Goal: Task Accomplishment & Management: Complete application form

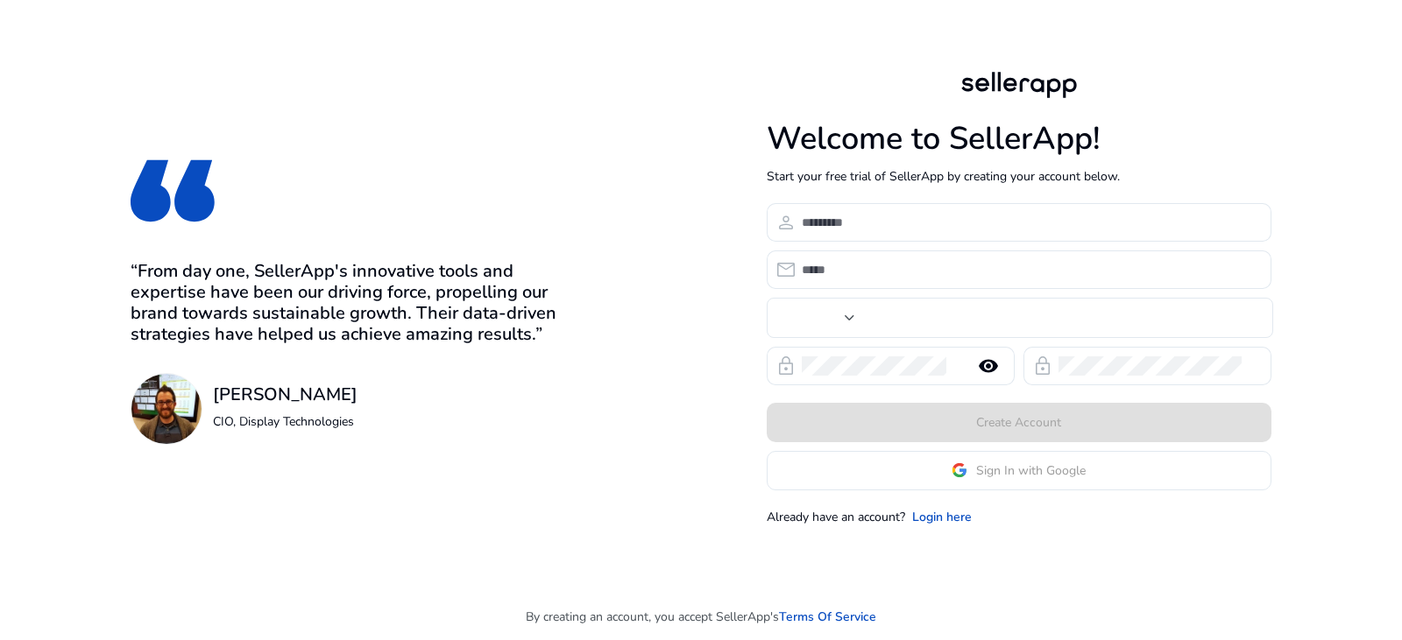
type input "***"
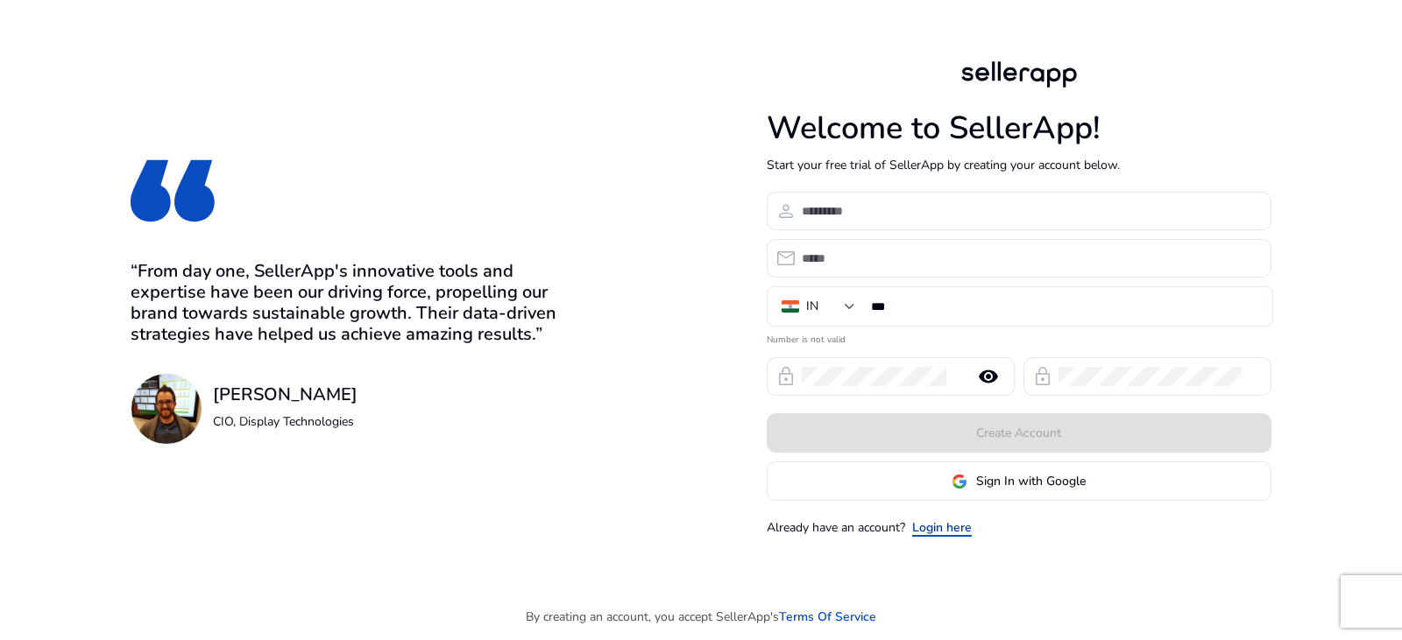
click at [942, 530] on link "Login here" at bounding box center [942, 528] width 60 height 18
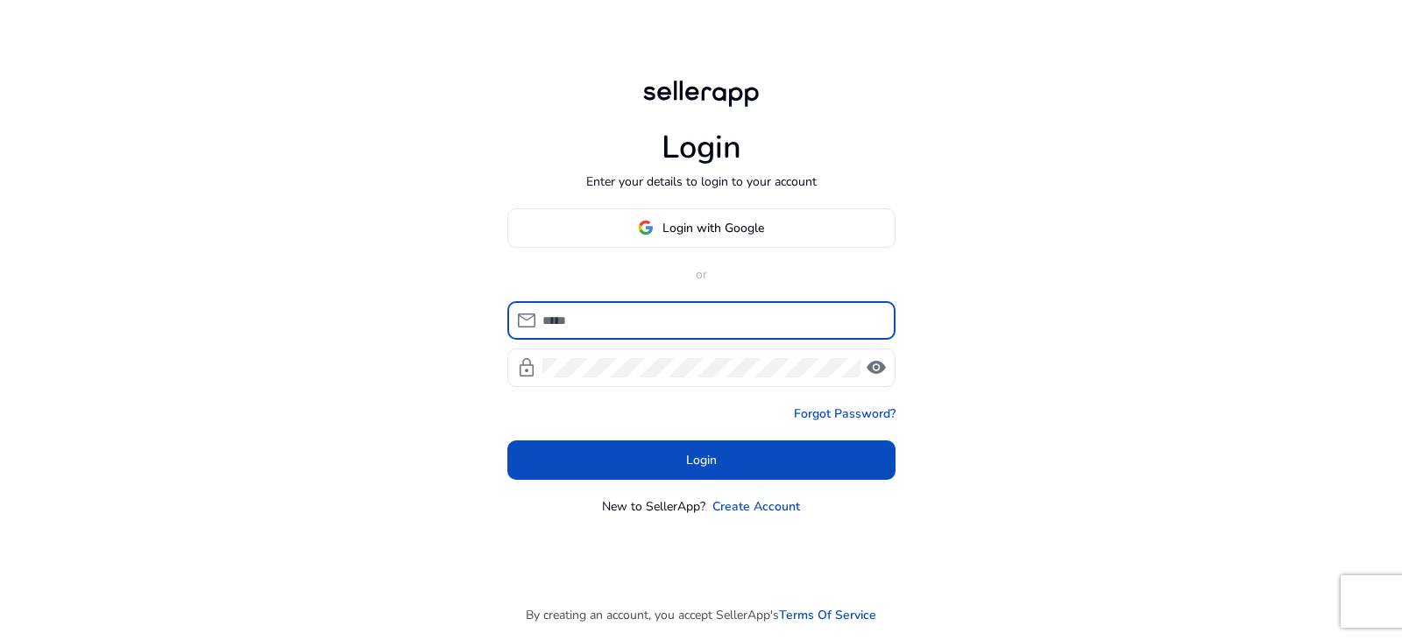
click at [598, 330] on div at bounding box center [711, 320] width 339 height 39
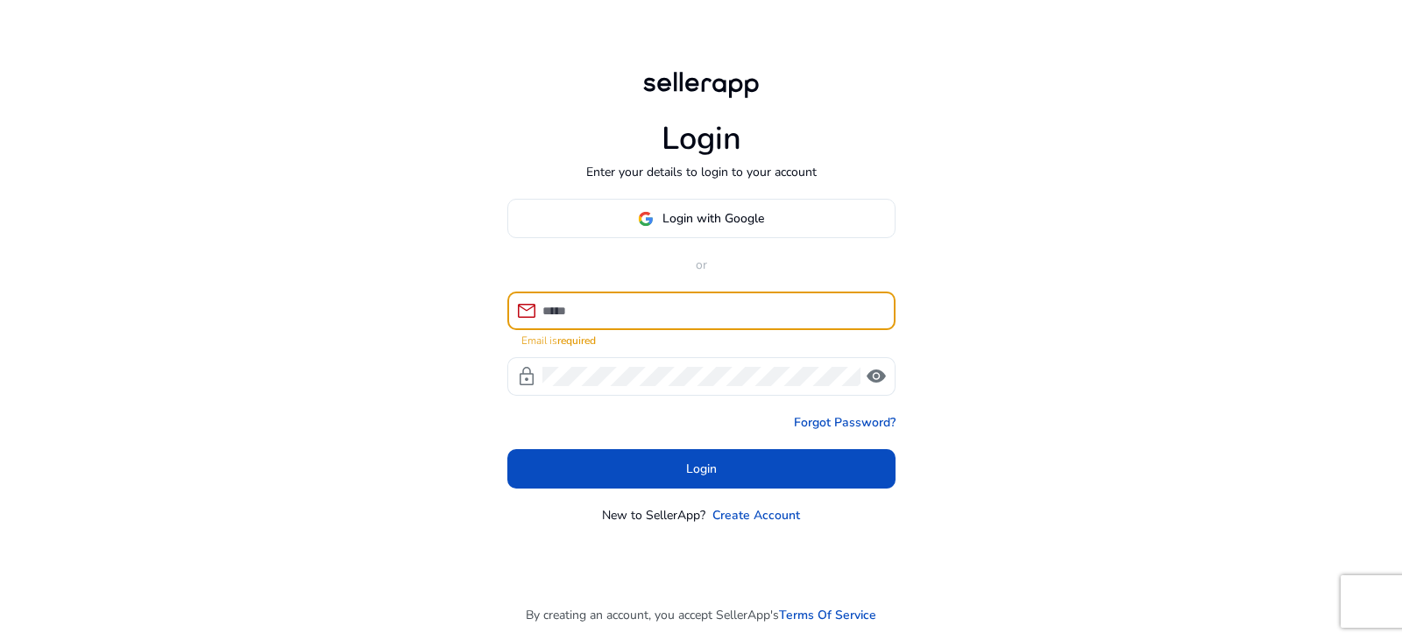
click at [596, 322] on div at bounding box center [711, 311] width 339 height 39
click at [596, 308] on input at bounding box center [711, 310] width 339 height 19
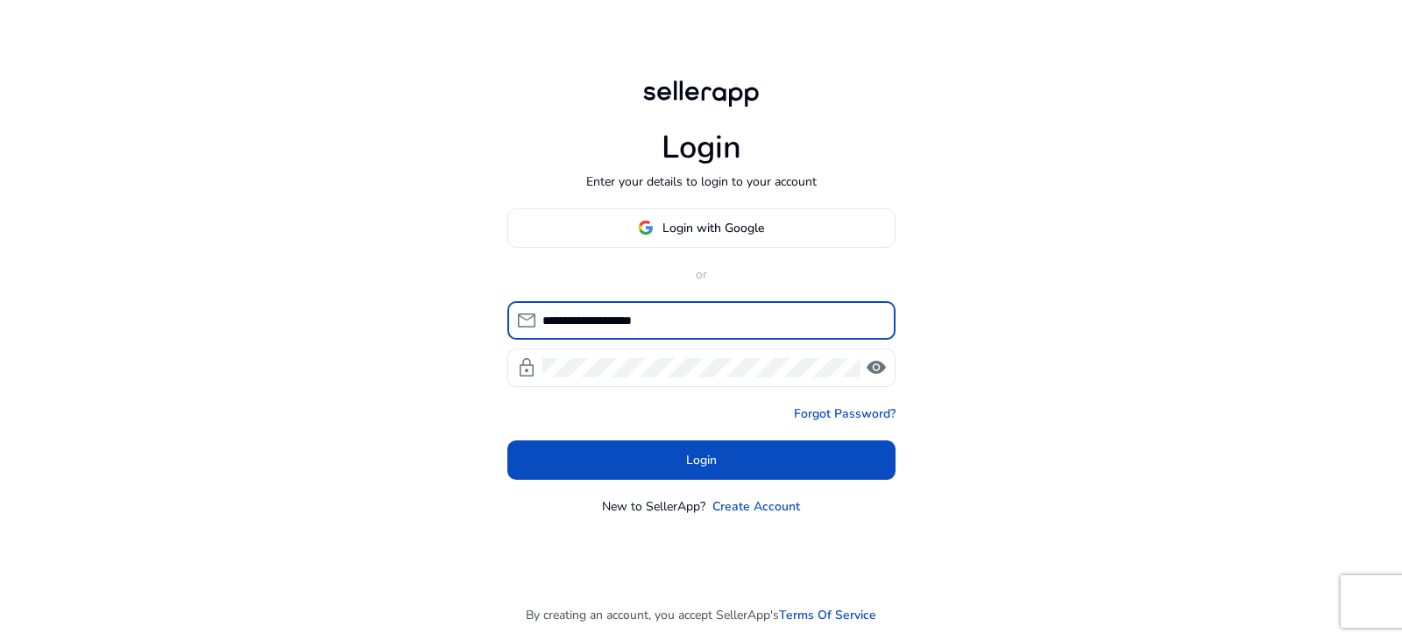
type input "**********"
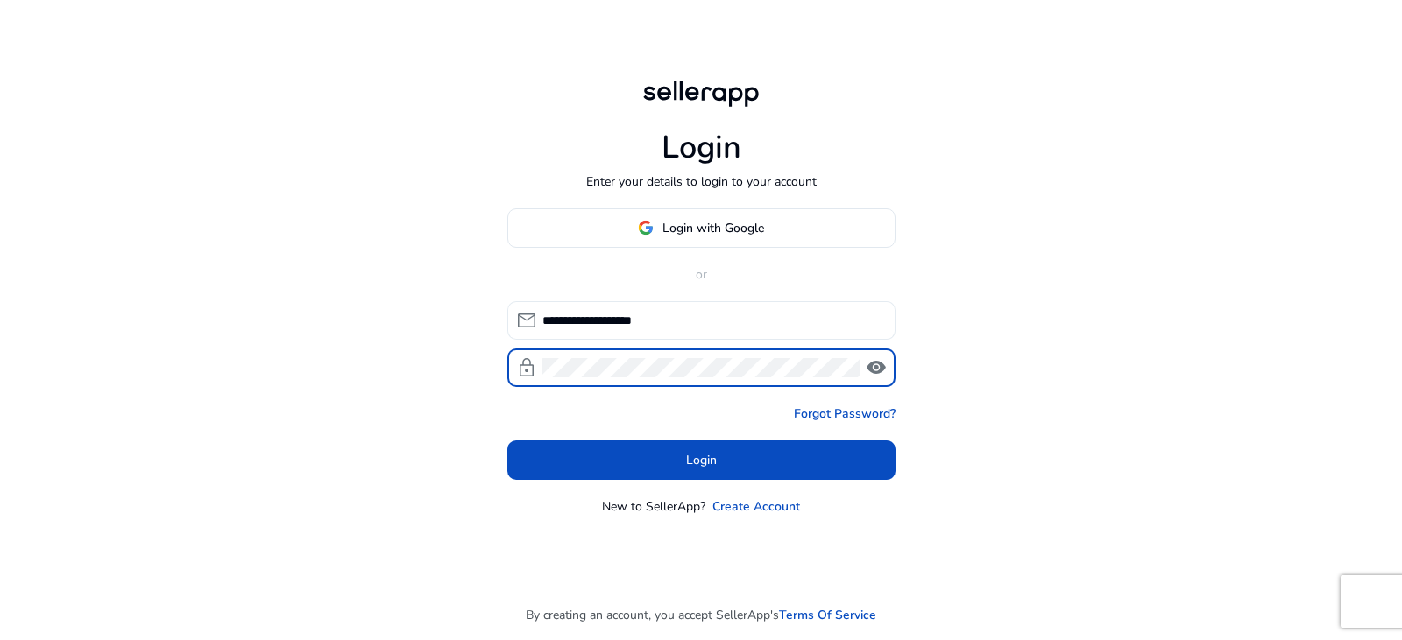
click button "Login" at bounding box center [701, 460] width 388 height 39
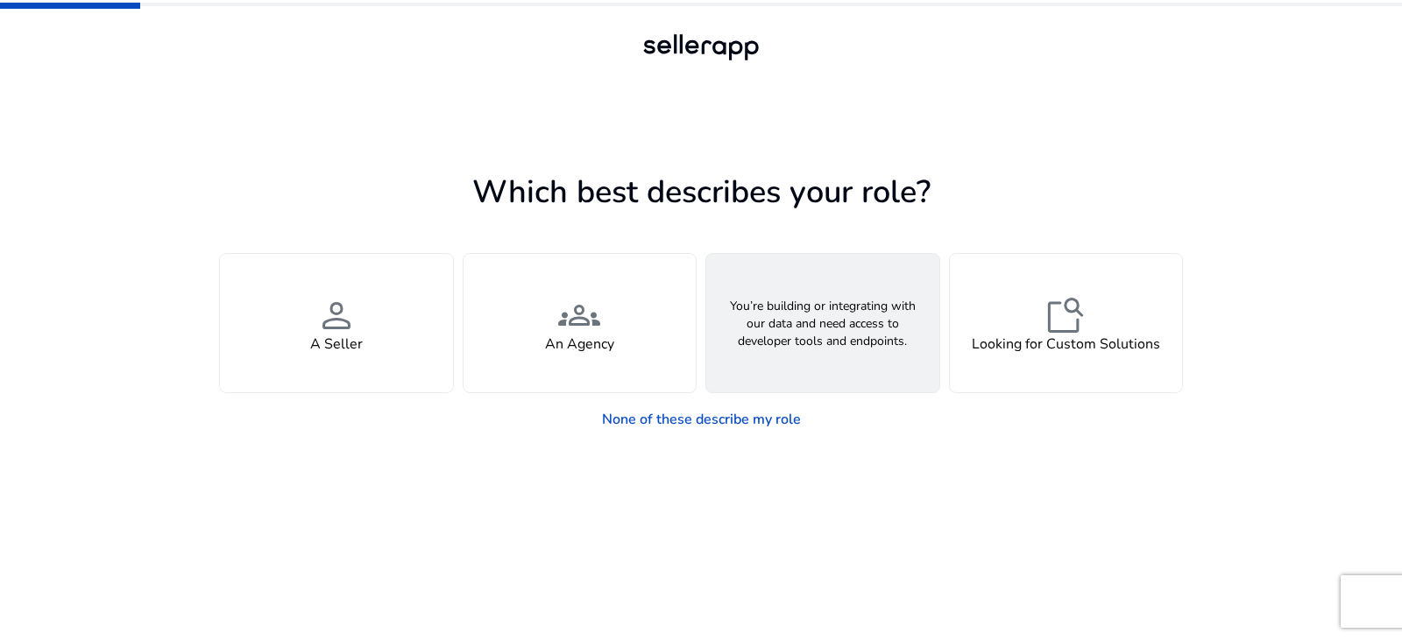
click at [805, 334] on span "webhook" at bounding box center [823, 315] width 42 height 42
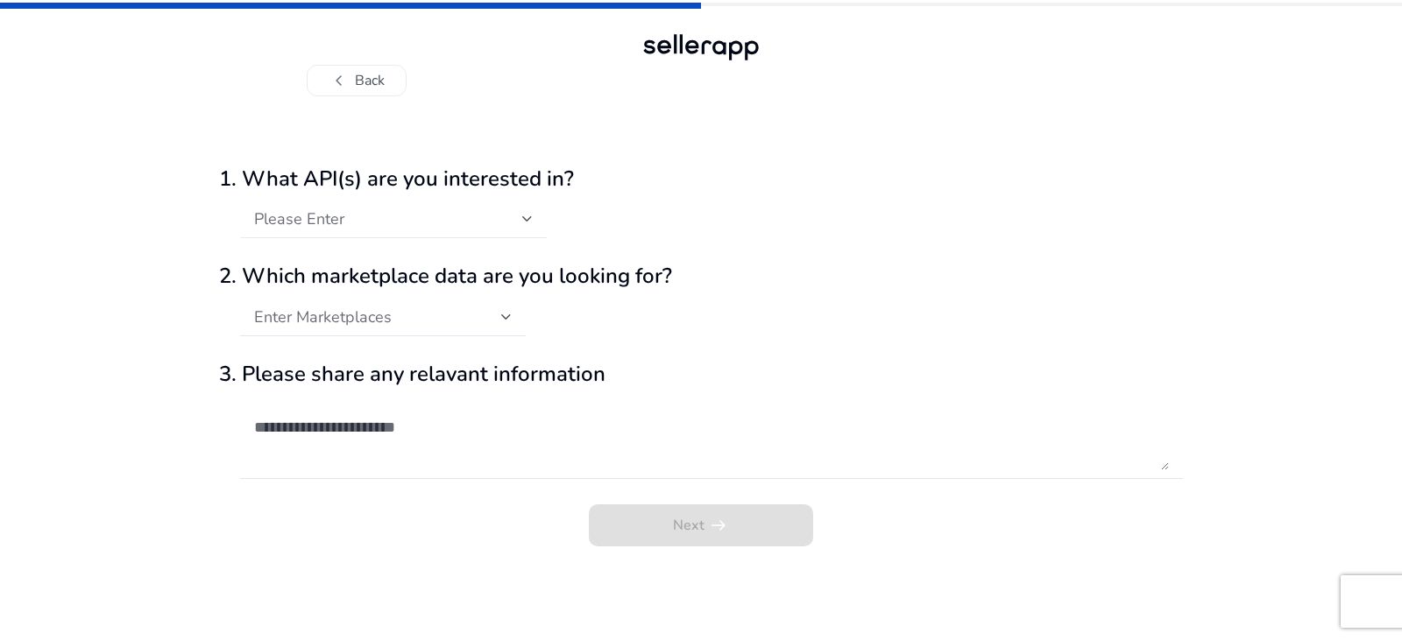
click at [343, 223] on div "Please Enter" at bounding box center [388, 218] width 268 height 19
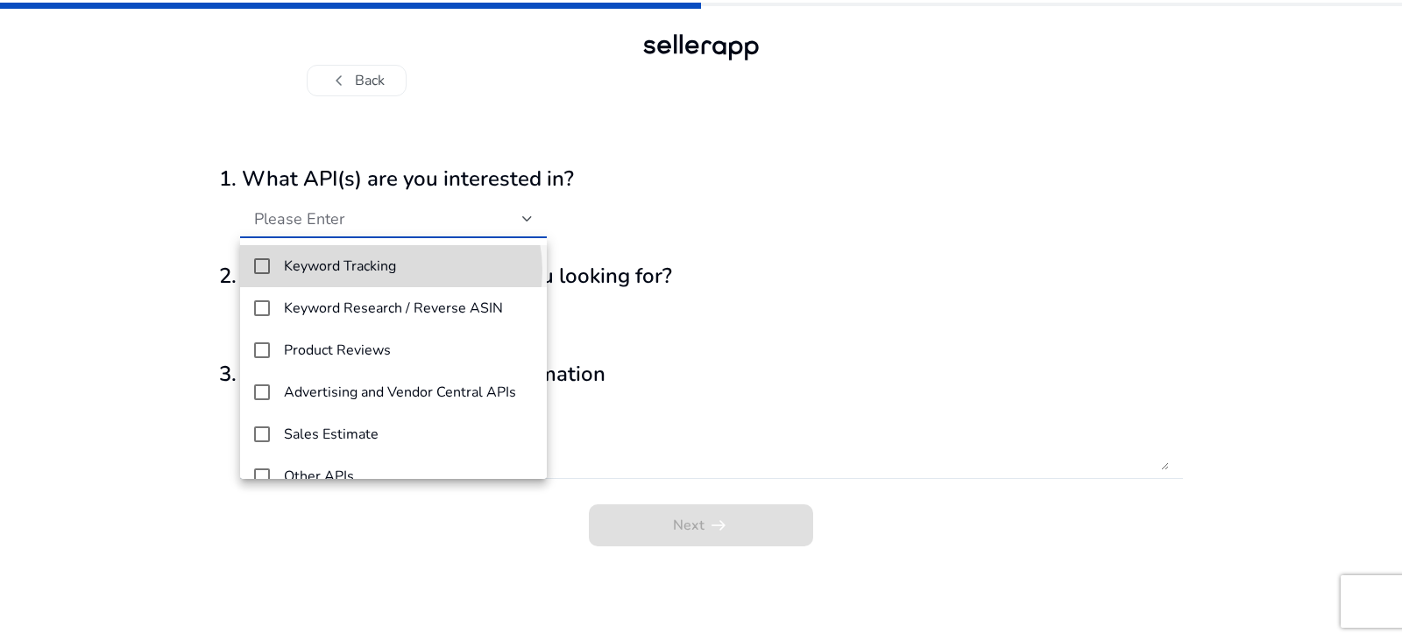
click at [389, 271] on h4 "Keyword Tracking" at bounding box center [340, 266] width 112 height 17
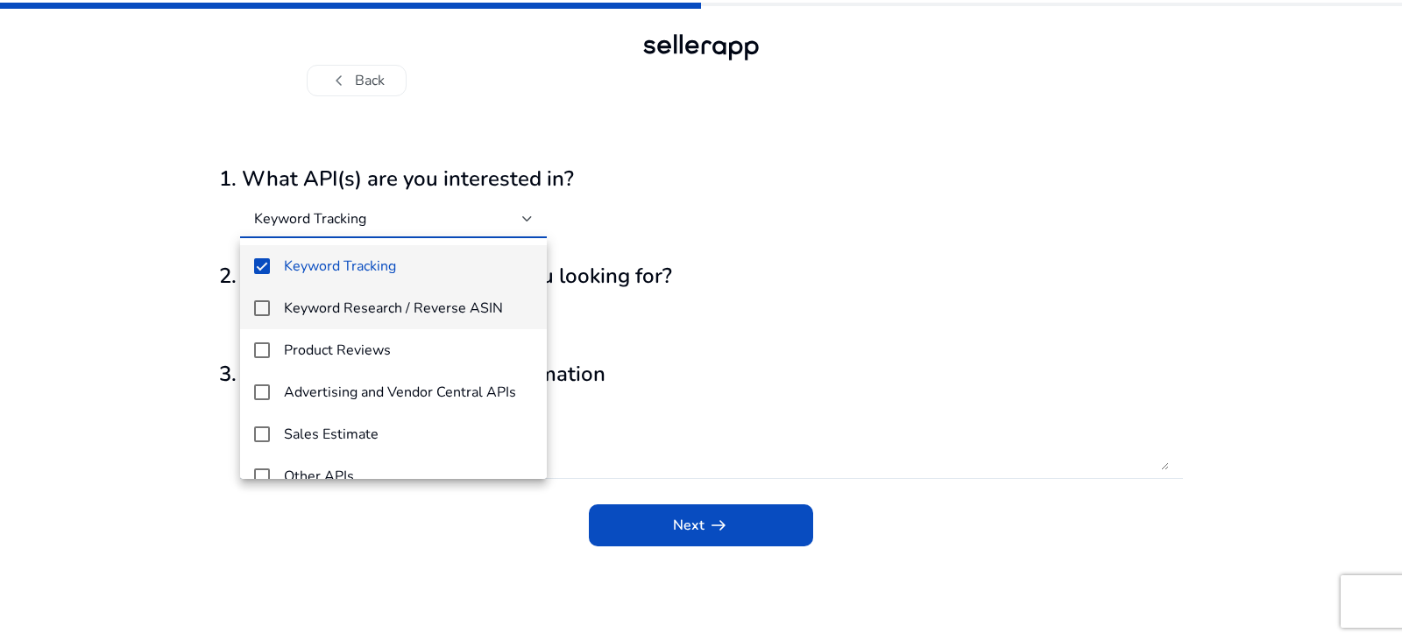
click at [397, 314] on h4 "Keyword Research / Reverse ASIN" at bounding box center [393, 308] width 219 height 17
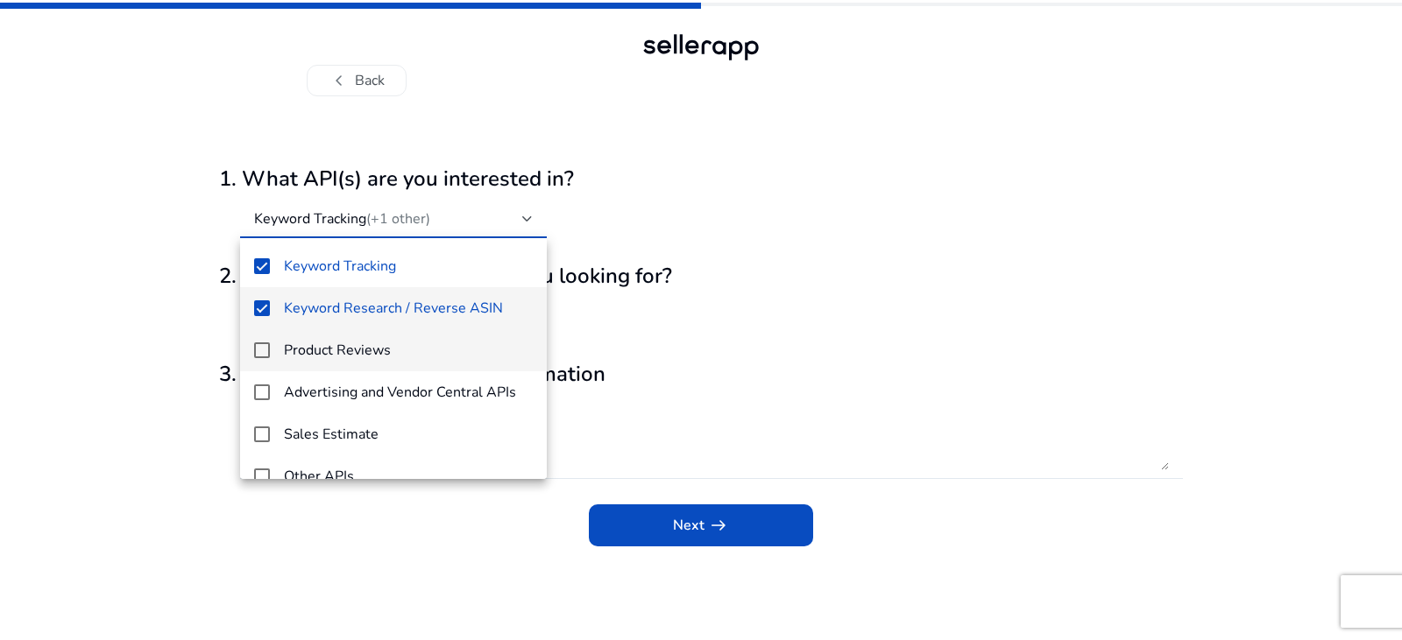
click at [381, 353] on h4 "Product Reviews" at bounding box center [337, 351] width 107 height 17
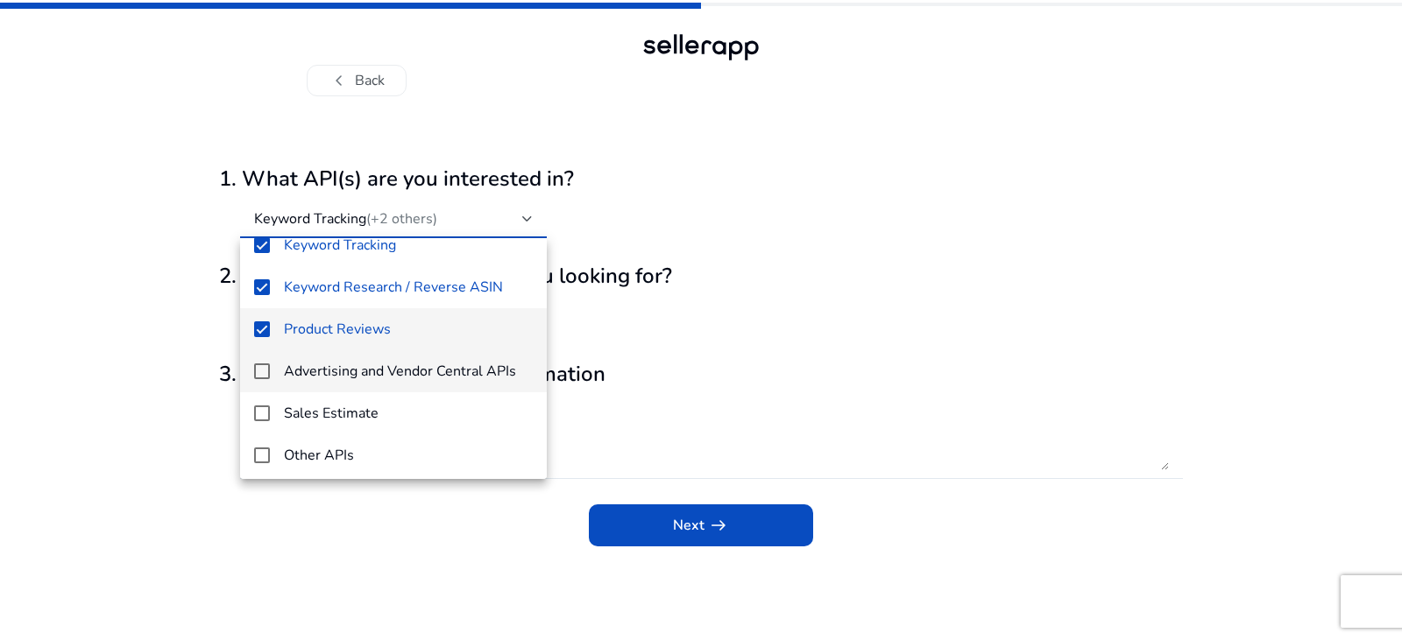
scroll to position [25, 0]
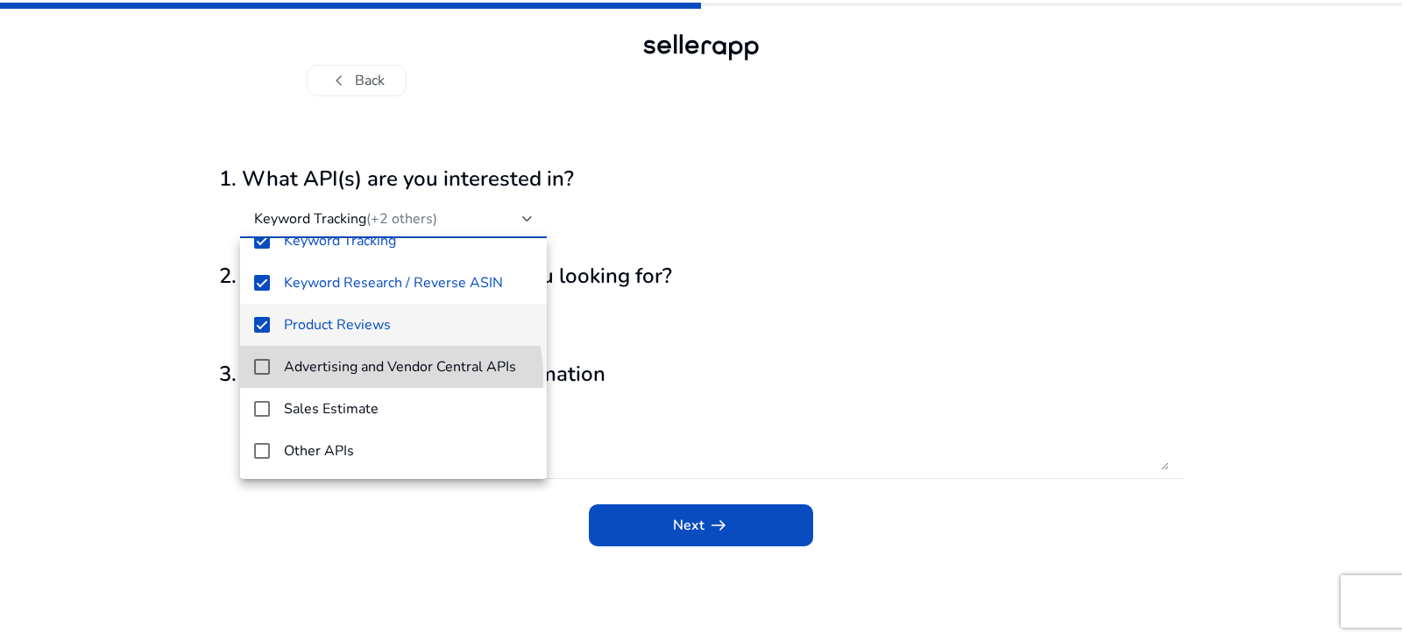
click at [369, 378] on mat-option "Advertising and Vendor Central APIs" at bounding box center [393, 367] width 307 height 42
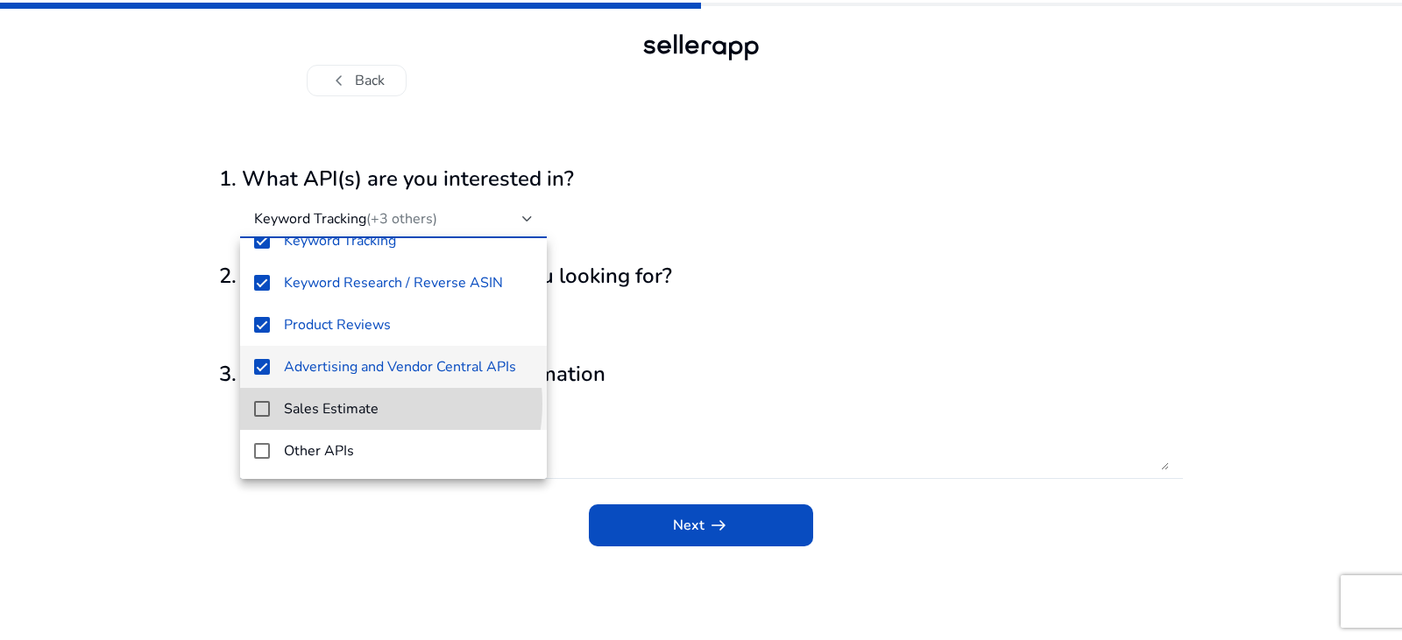
drag, startPoint x: 357, startPoint y: 407, endPoint x: 345, endPoint y: 427, distance: 23.1
click at [356, 408] on h4 "Sales Estimate" at bounding box center [331, 409] width 95 height 17
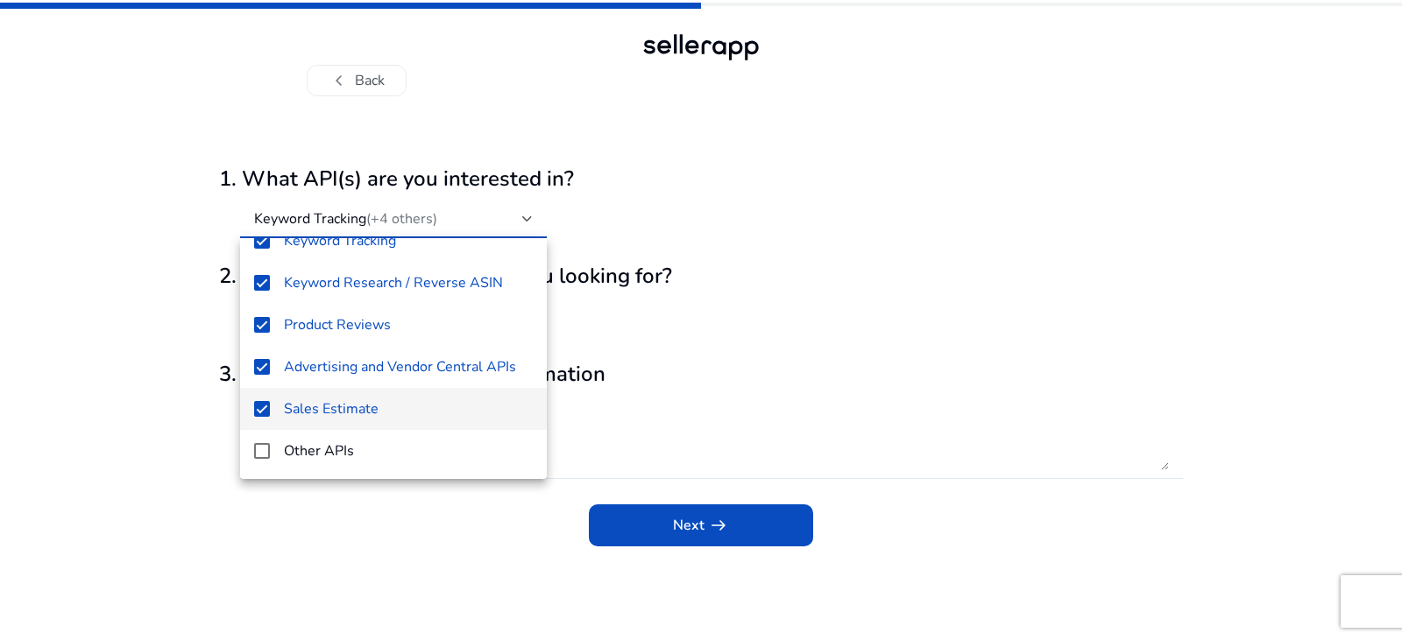
click at [673, 374] on div at bounding box center [701, 320] width 1402 height 640
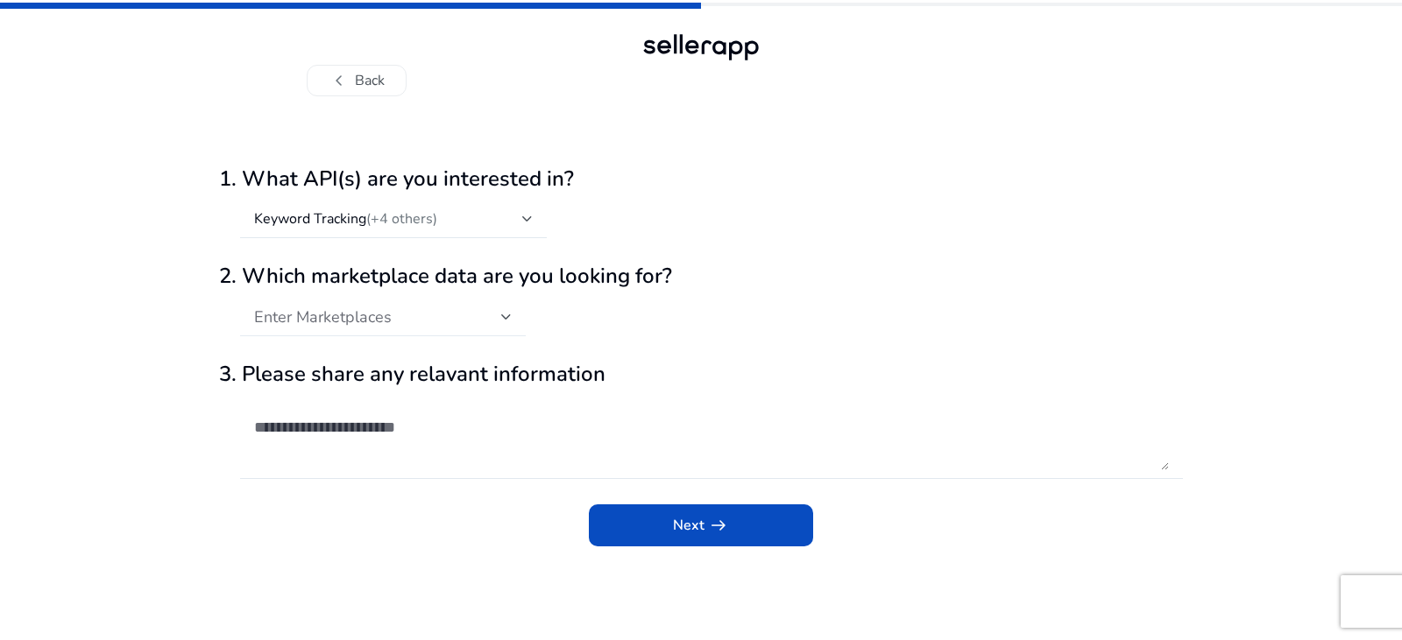
click at [385, 324] on span "Enter Marketplaces" at bounding box center [323, 317] width 138 height 21
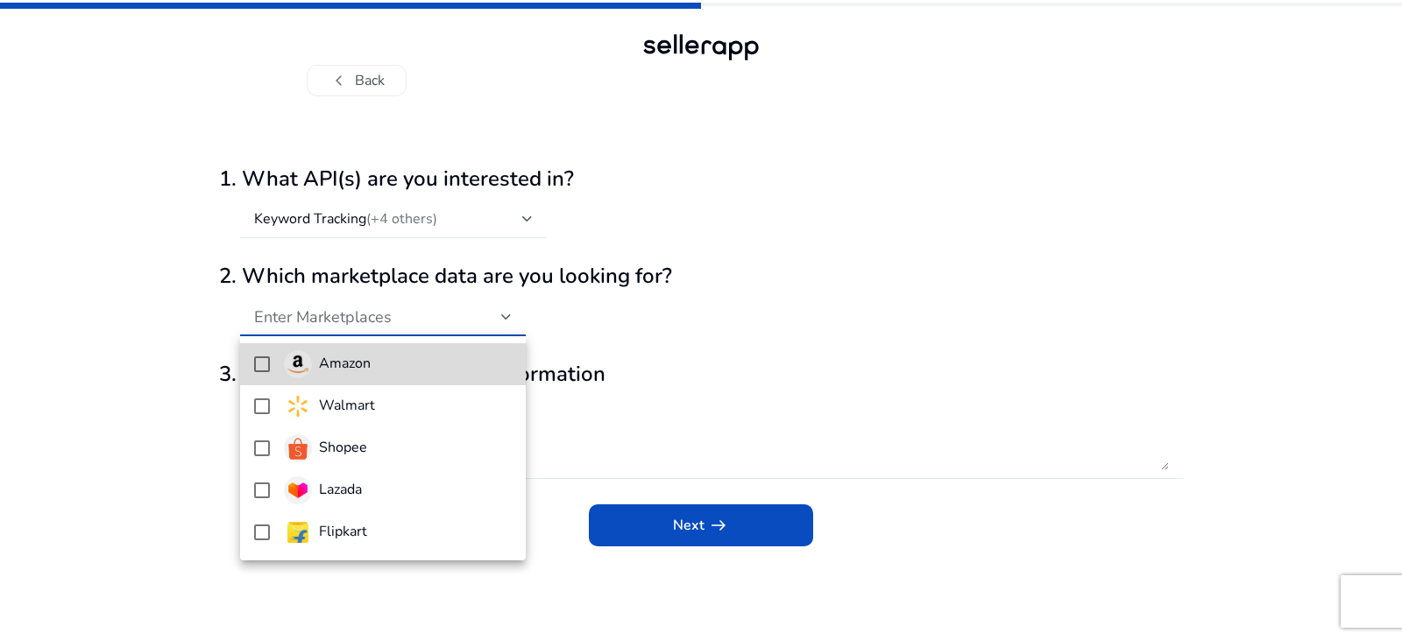
click at [360, 354] on div "Amazon" at bounding box center [327, 364] width 87 height 28
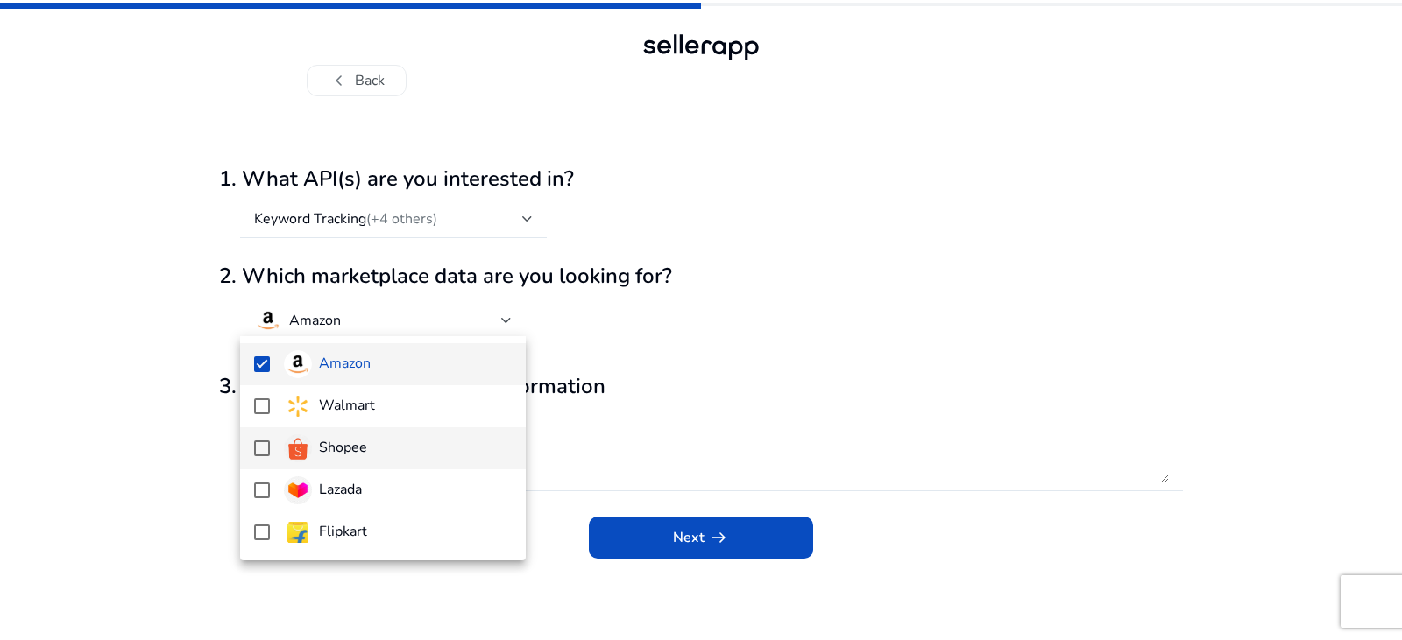
click at [352, 452] on h4 "Shopee" at bounding box center [343, 448] width 48 height 17
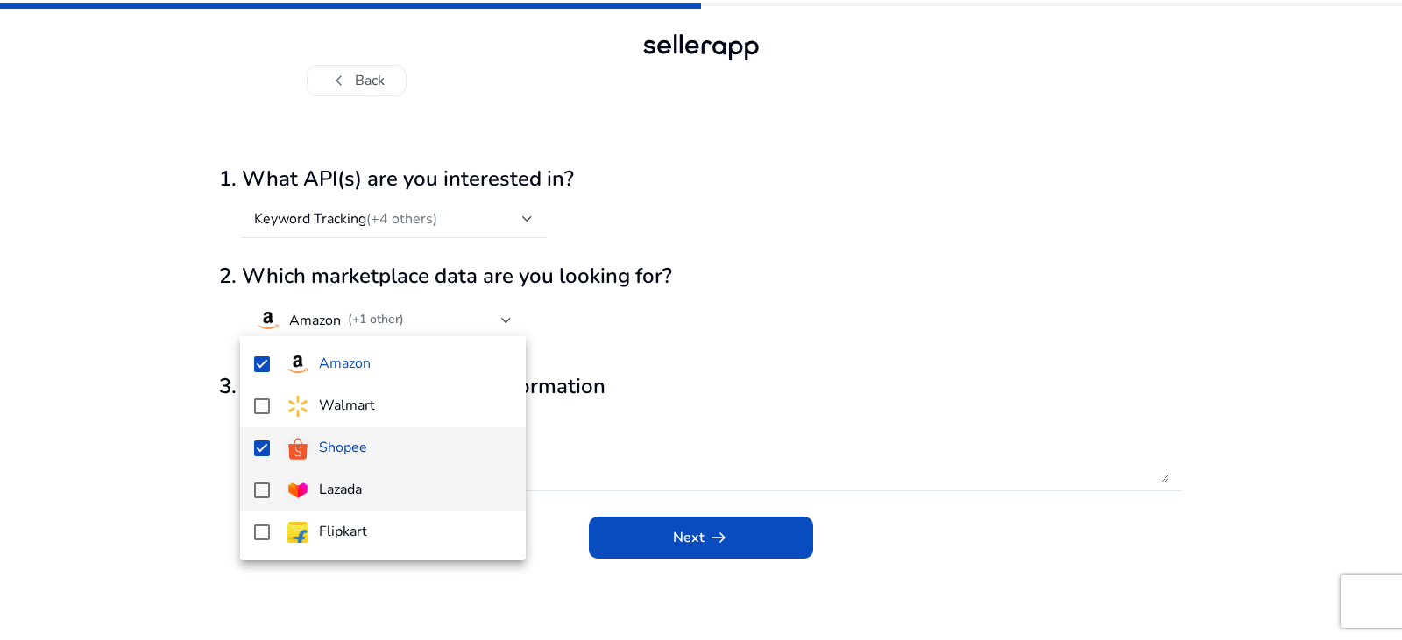
click at [338, 494] on h4 "Lazada" at bounding box center [340, 490] width 43 height 17
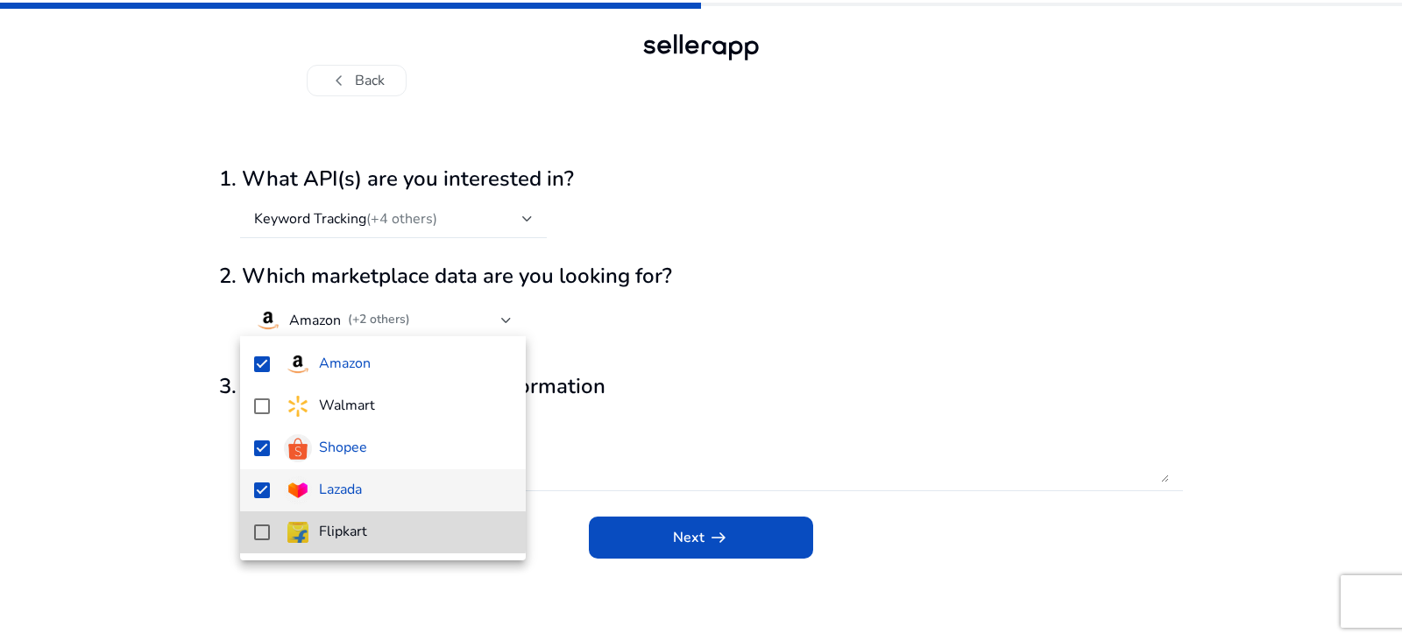
drag, startPoint x: 327, startPoint y: 532, endPoint x: 343, endPoint y: 478, distance: 56.0
click at [326, 532] on h4 "Flipkart" at bounding box center [343, 532] width 48 height 17
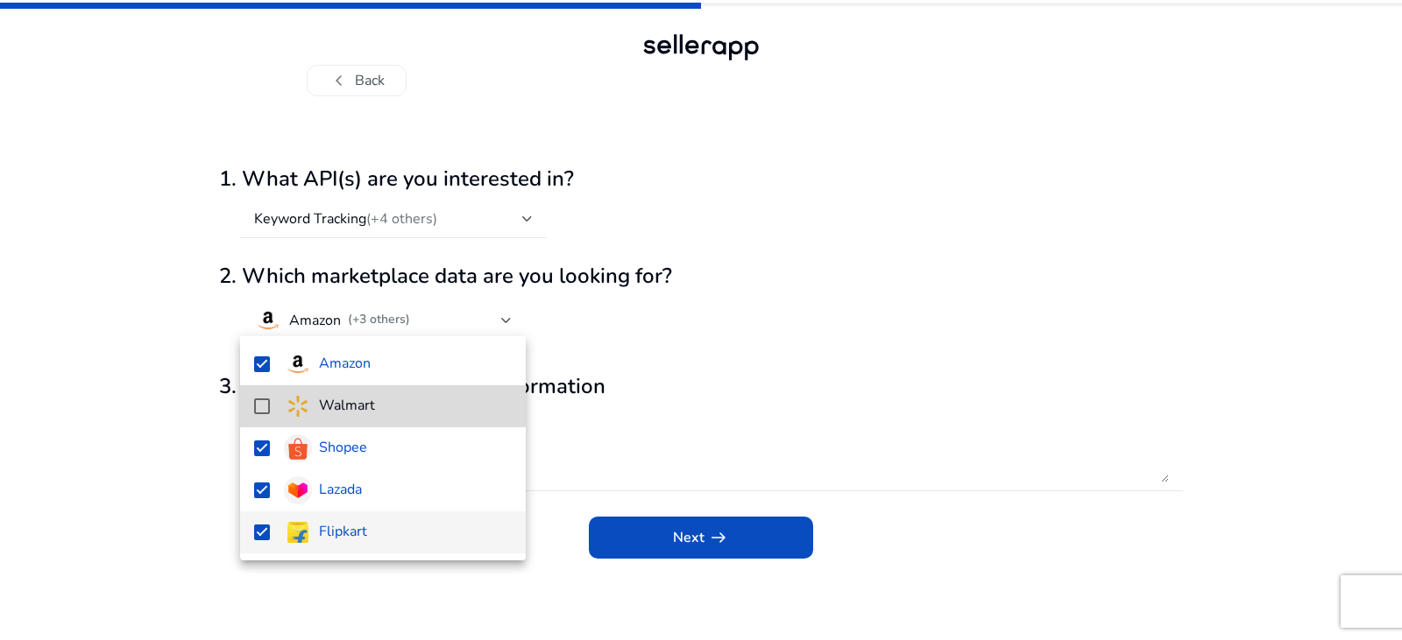
click at [378, 403] on span "Walmart" at bounding box center [398, 406] width 228 height 28
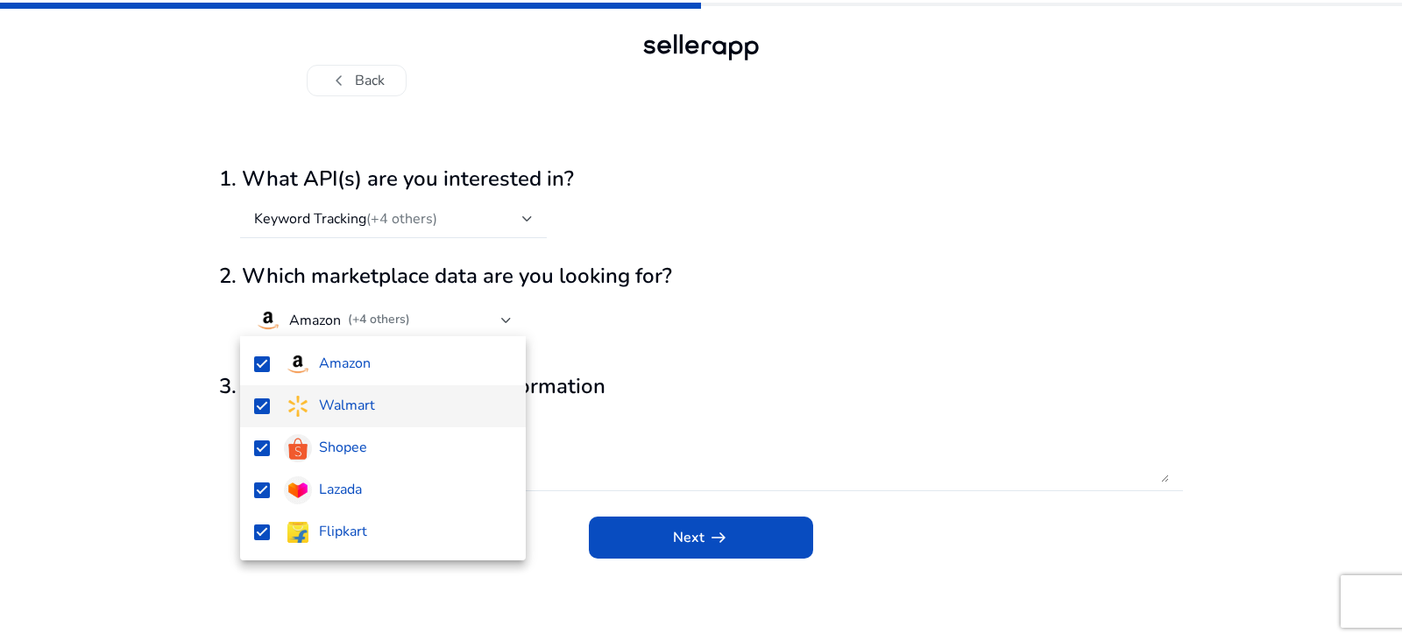
click at [592, 326] on div at bounding box center [701, 320] width 1402 height 640
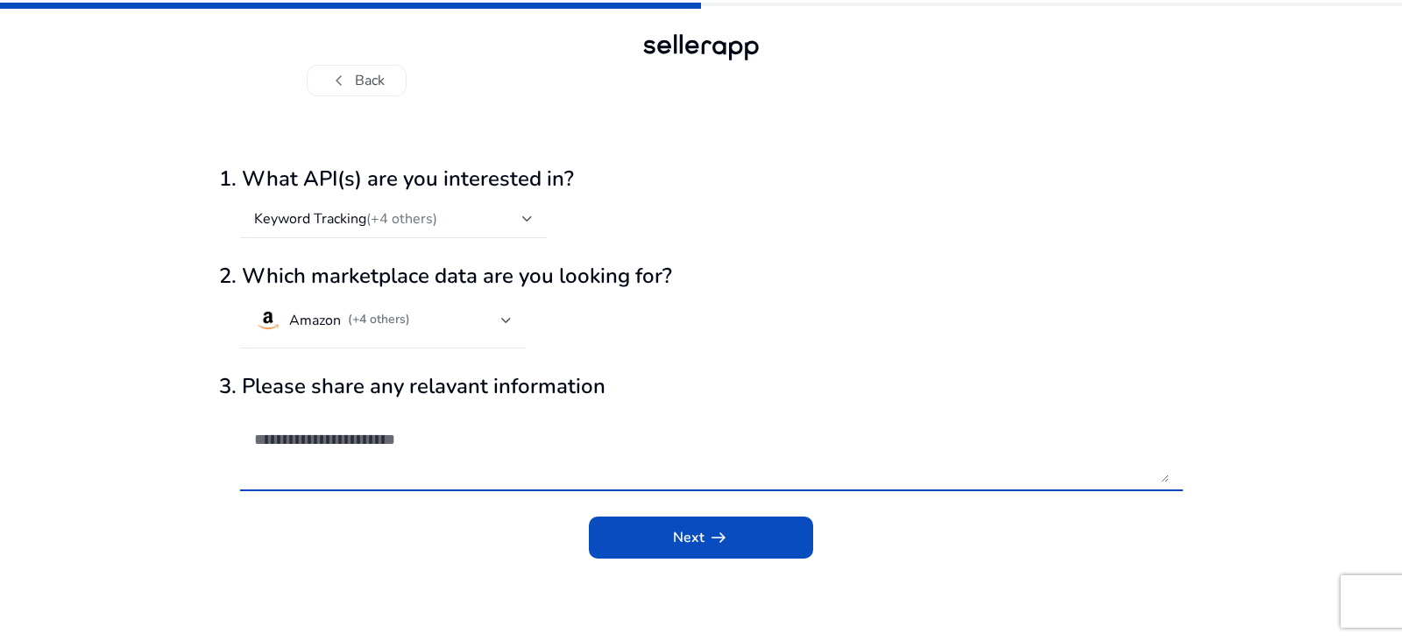
click at [392, 430] on textarea at bounding box center [711, 449] width 915 height 67
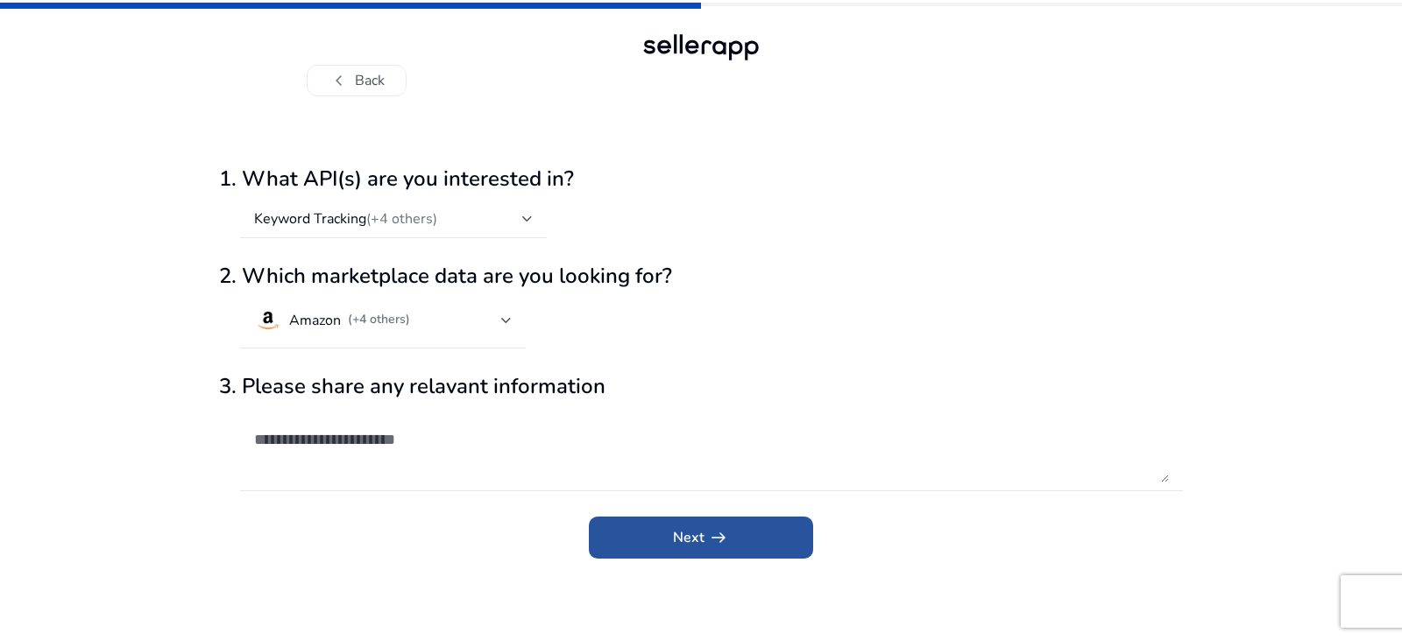
click at [699, 544] on span "Next arrow_right_alt" at bounding box center [701, 537] width 56 height 21
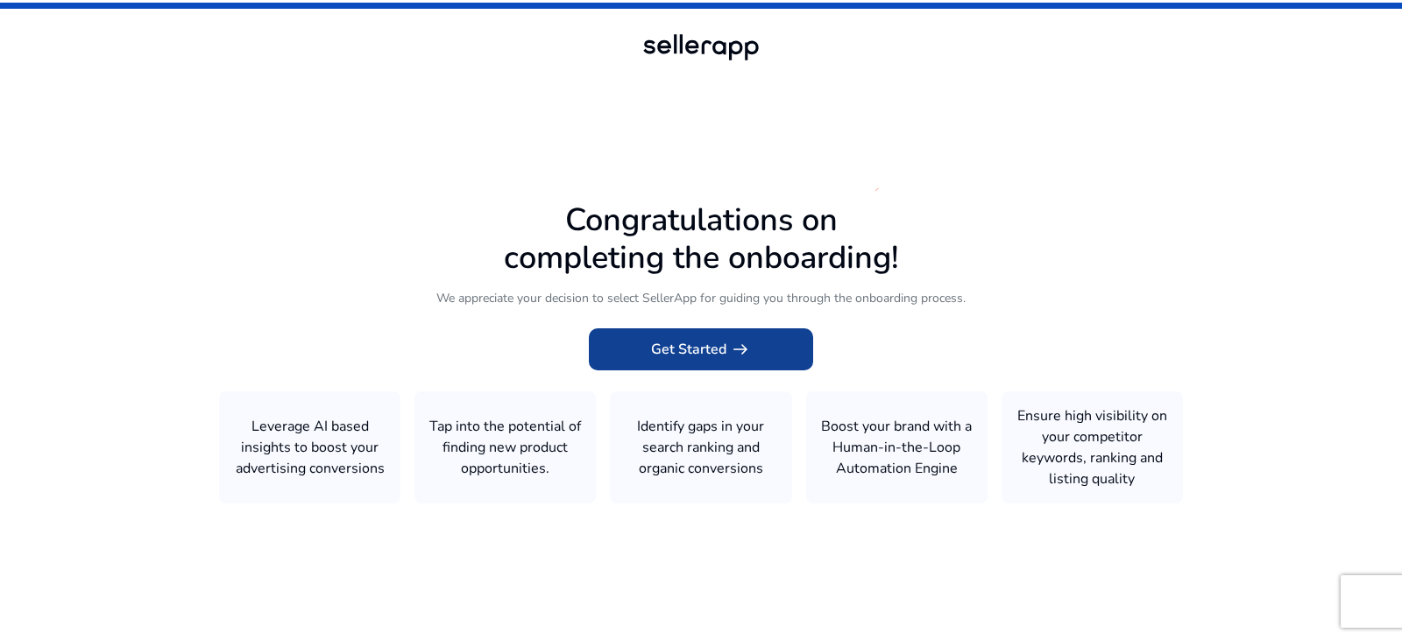
click at [652, 352] on span "Get Started arrow_right_alt" at bounding box center [701, 349] width 100 height 21
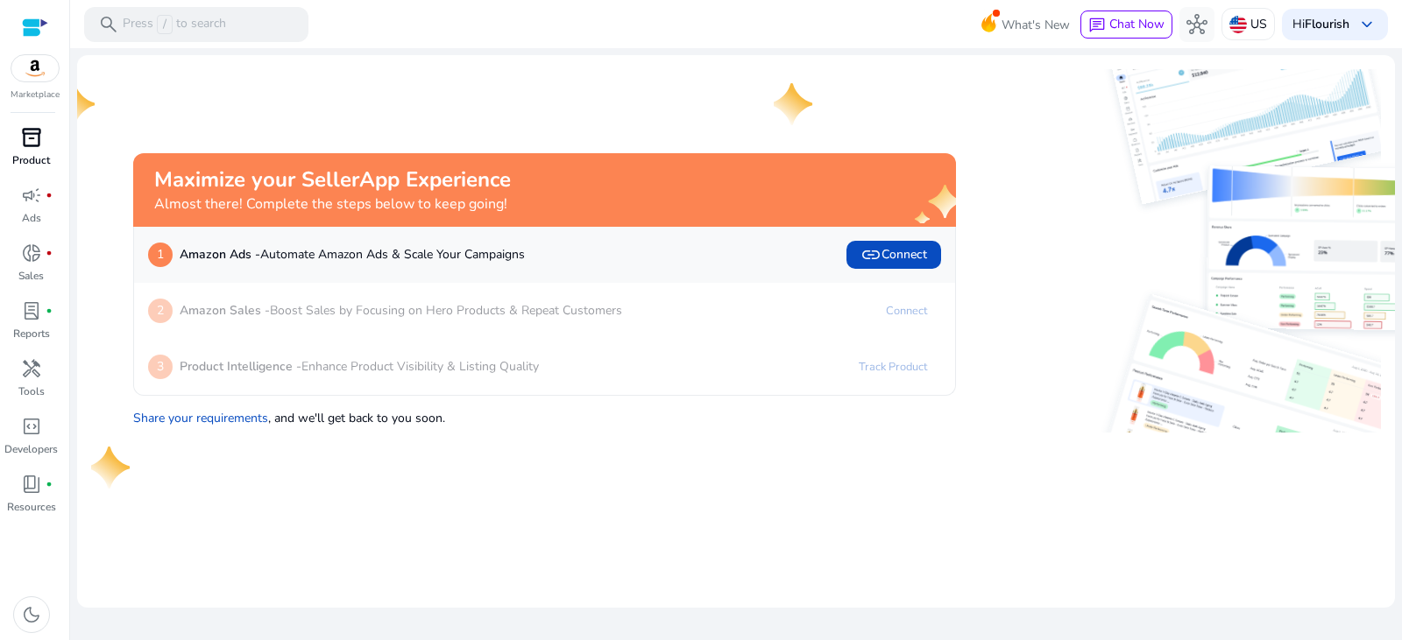
click at [16, 138] on div "inventory_2" at bounding box center [31, 138] width 49 height 28
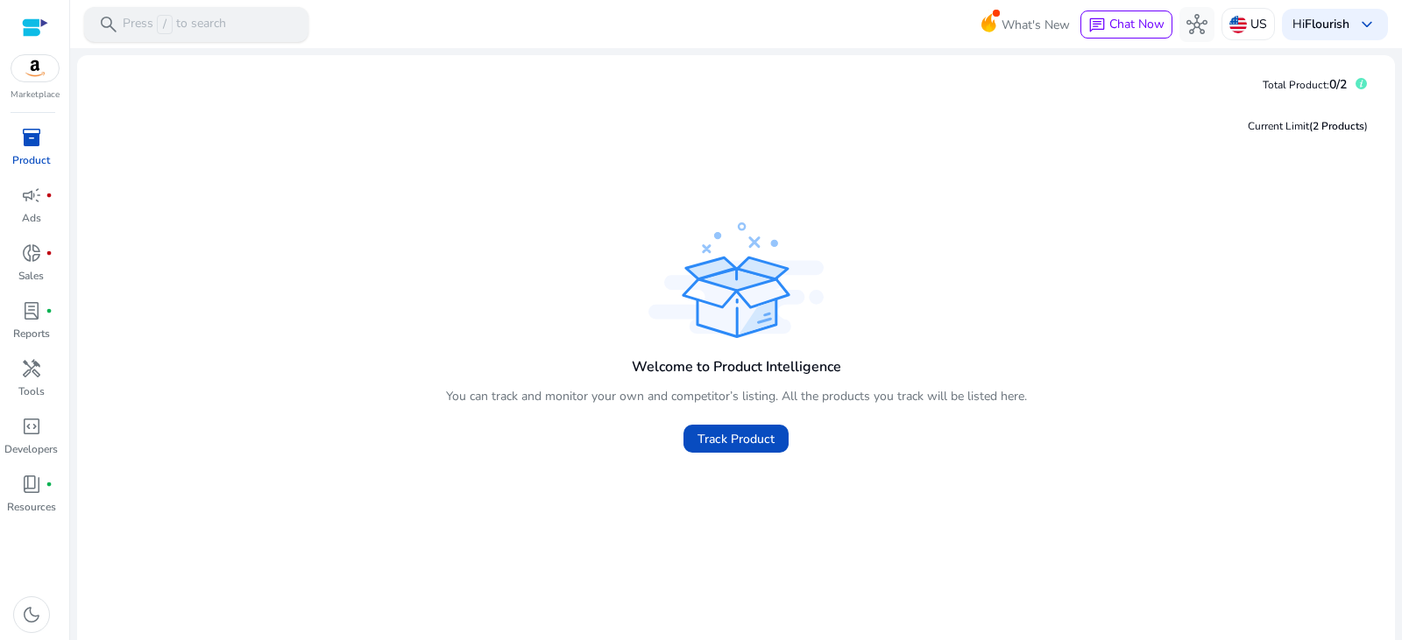
click at [186, 32] on p "Press / to search" at bounding box center [174, 24] width 103 height 19
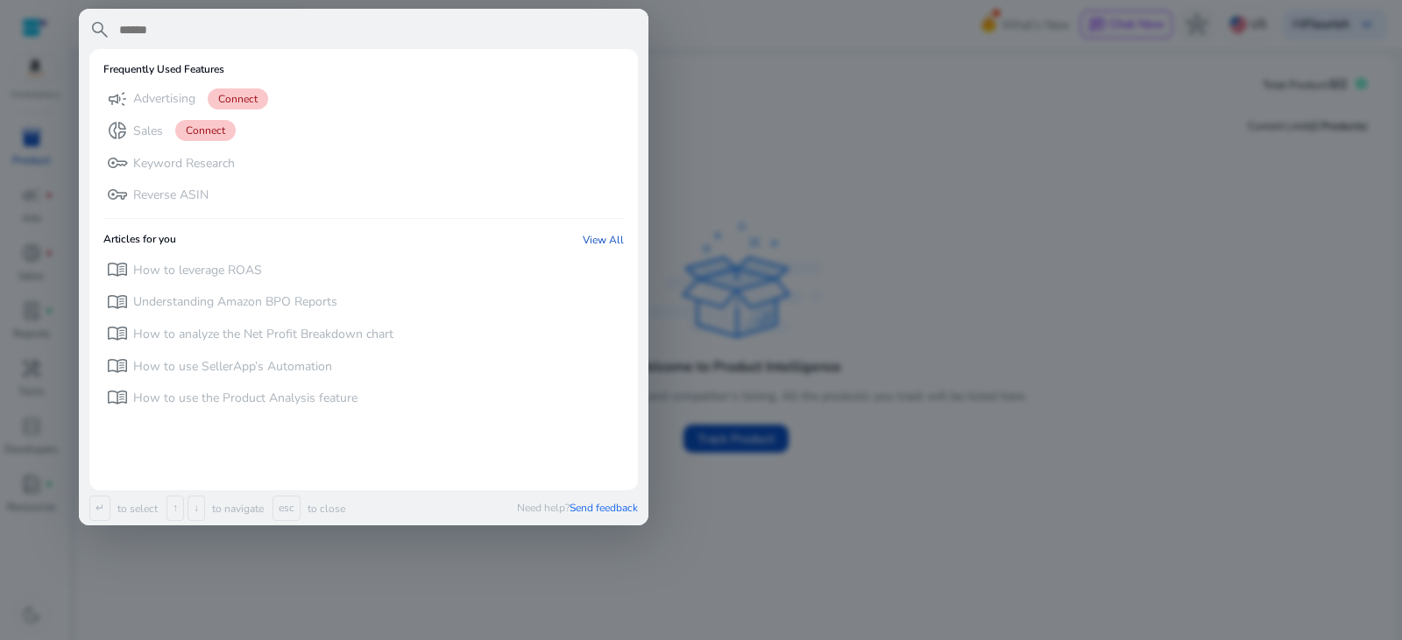
click at [719, 137] on div at bounding box center [701, 320] width 1402 height 640
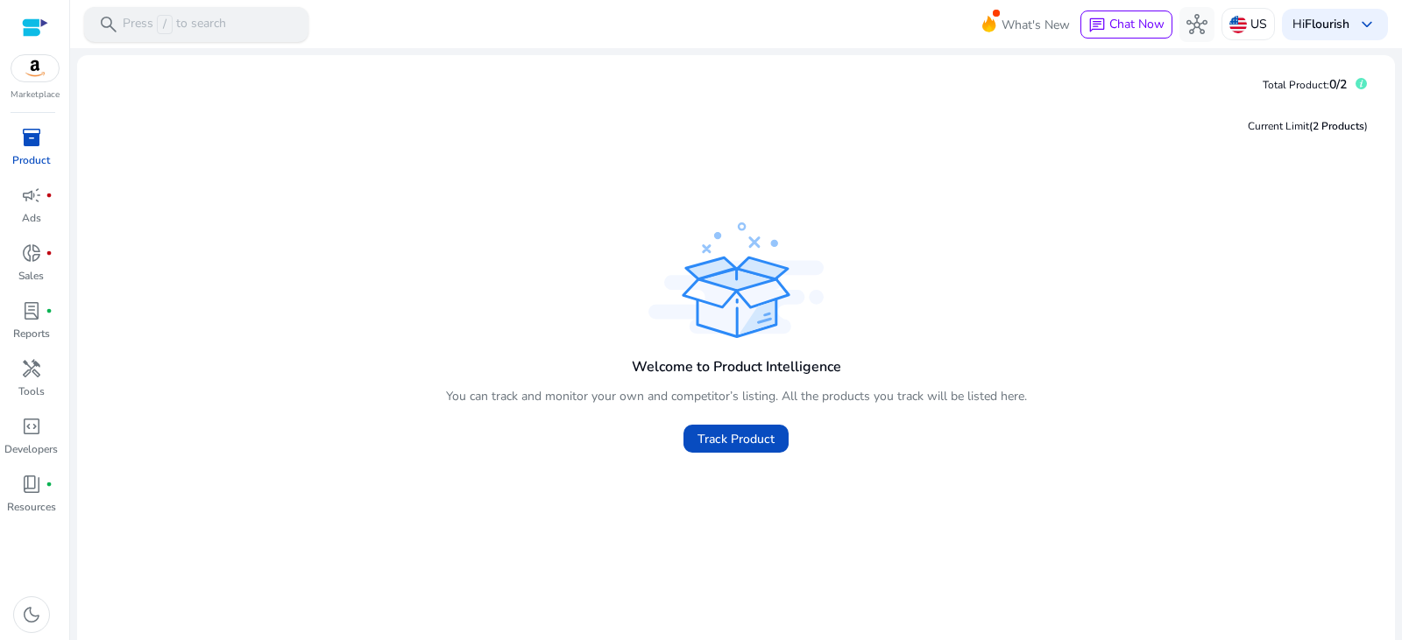
click at [198, 32] on p "Press / to search" at bounding box center [174, 24] width 103 height 19
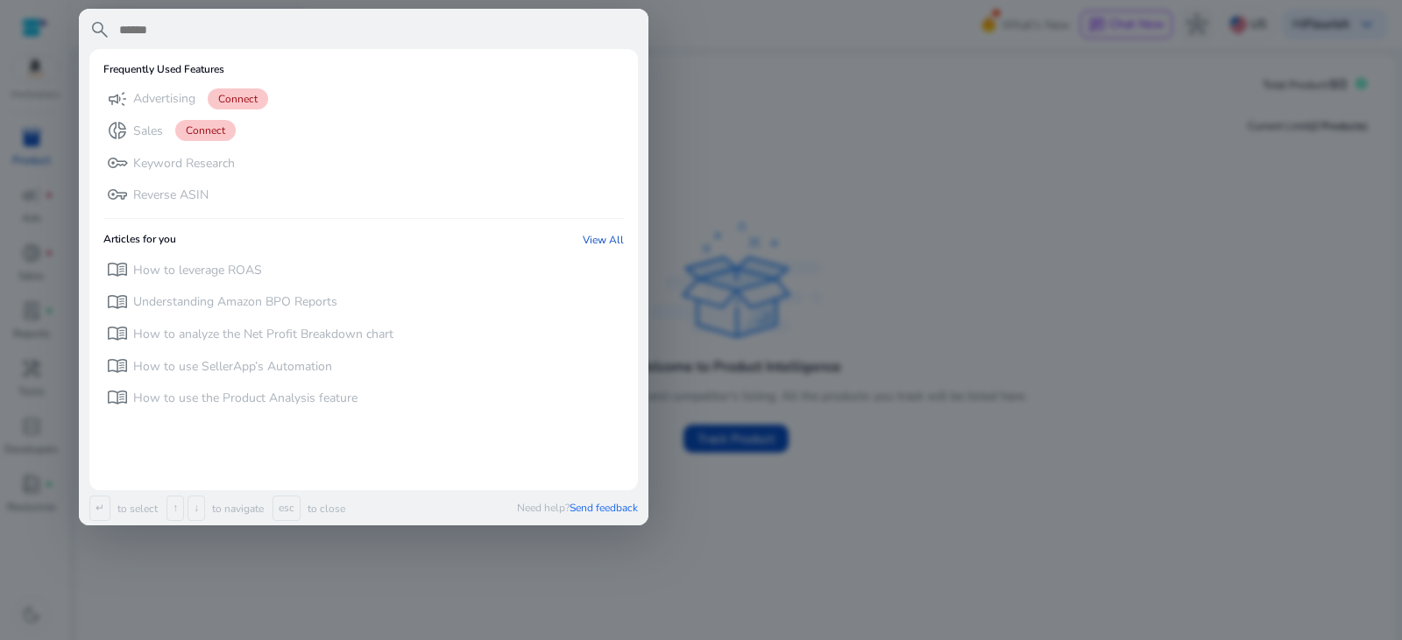
click at [812, 134] on div at bounding box center [701, 320] width 1402 height 640
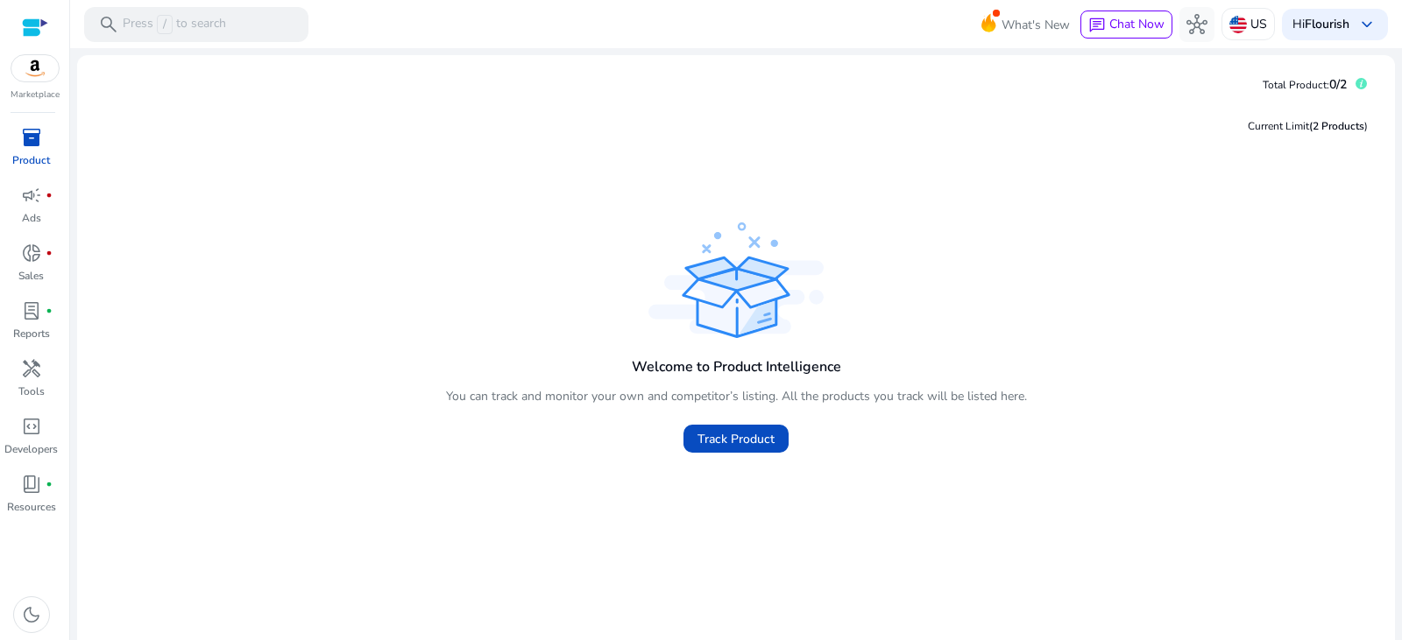
click at [37, 67] on img at bounding box center [34, 68] width 47 height 26
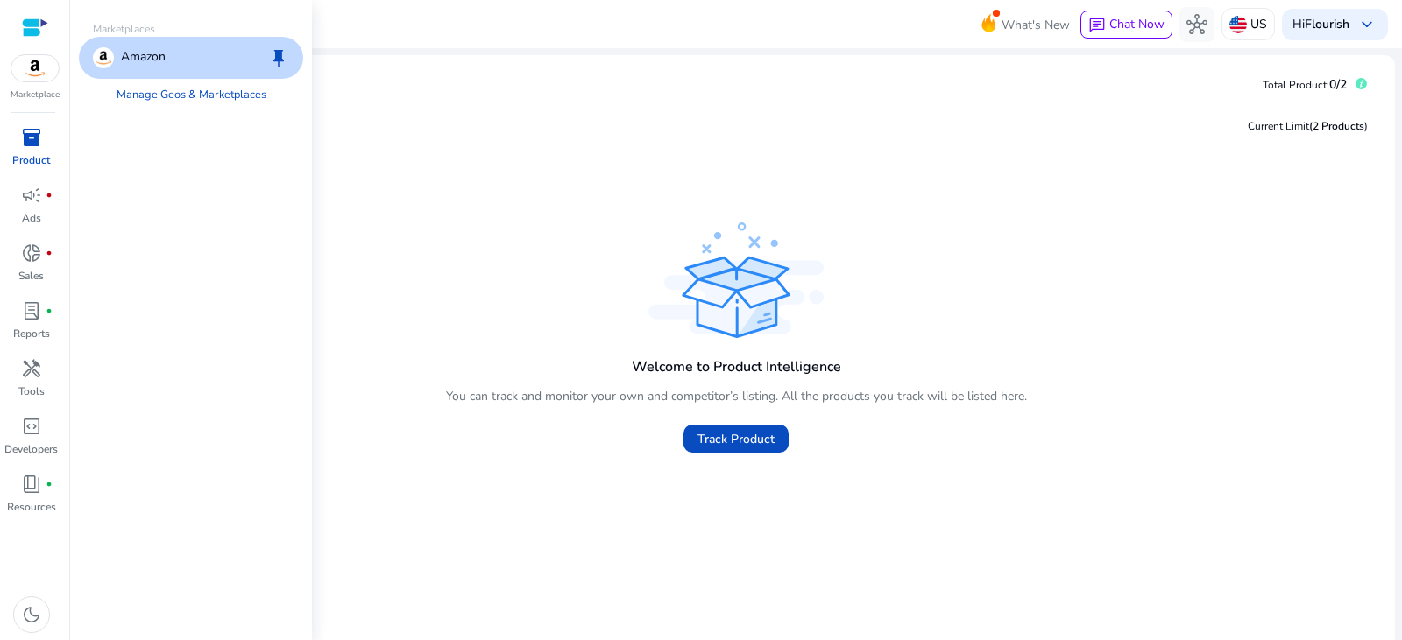
click at [194, 71] on div "Amazon keep" at bounding box center [191, 58] width 224 height 42
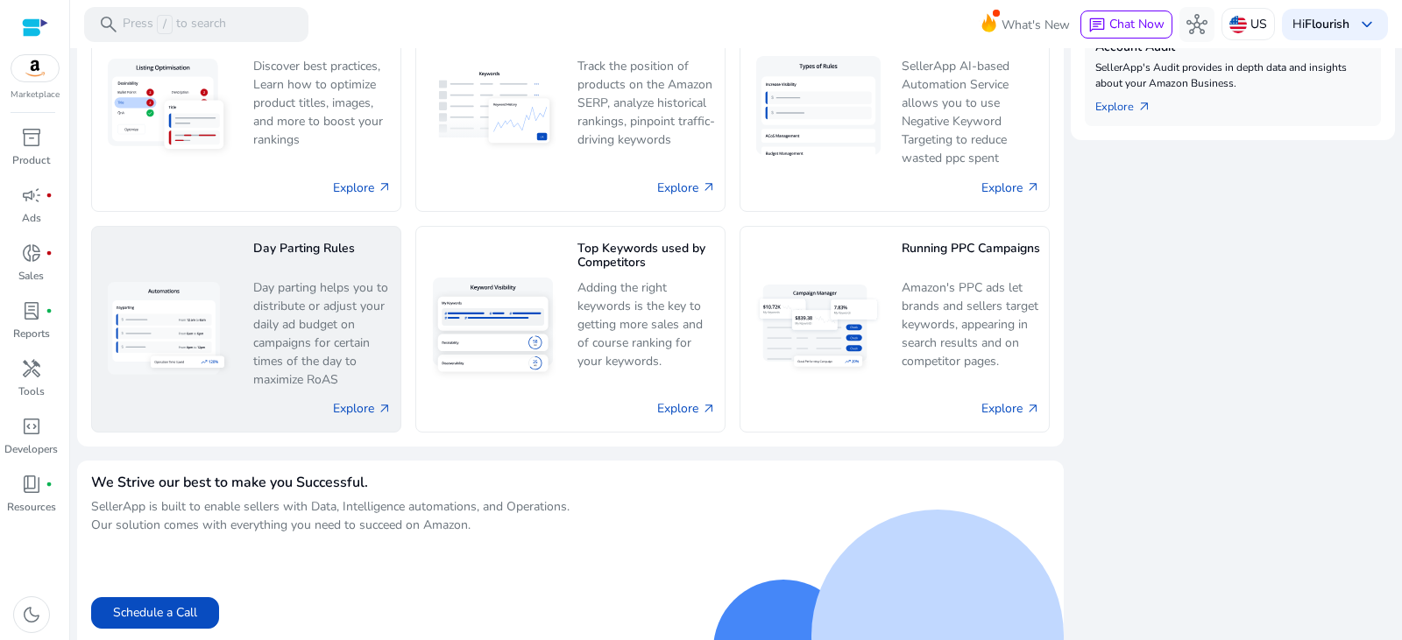
scroll to position [798, 0]
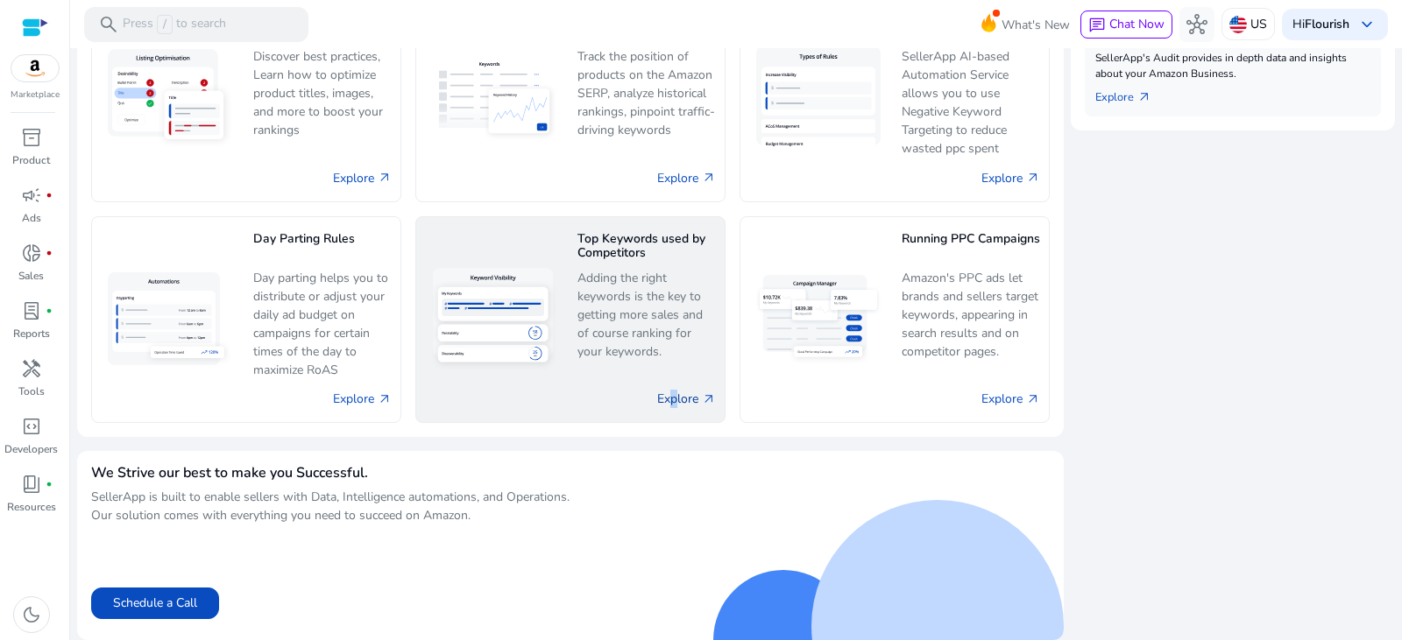
click at [668, 402] on link "Explore arrow_outward" at bounding box center [686, 399] width 59 height 18
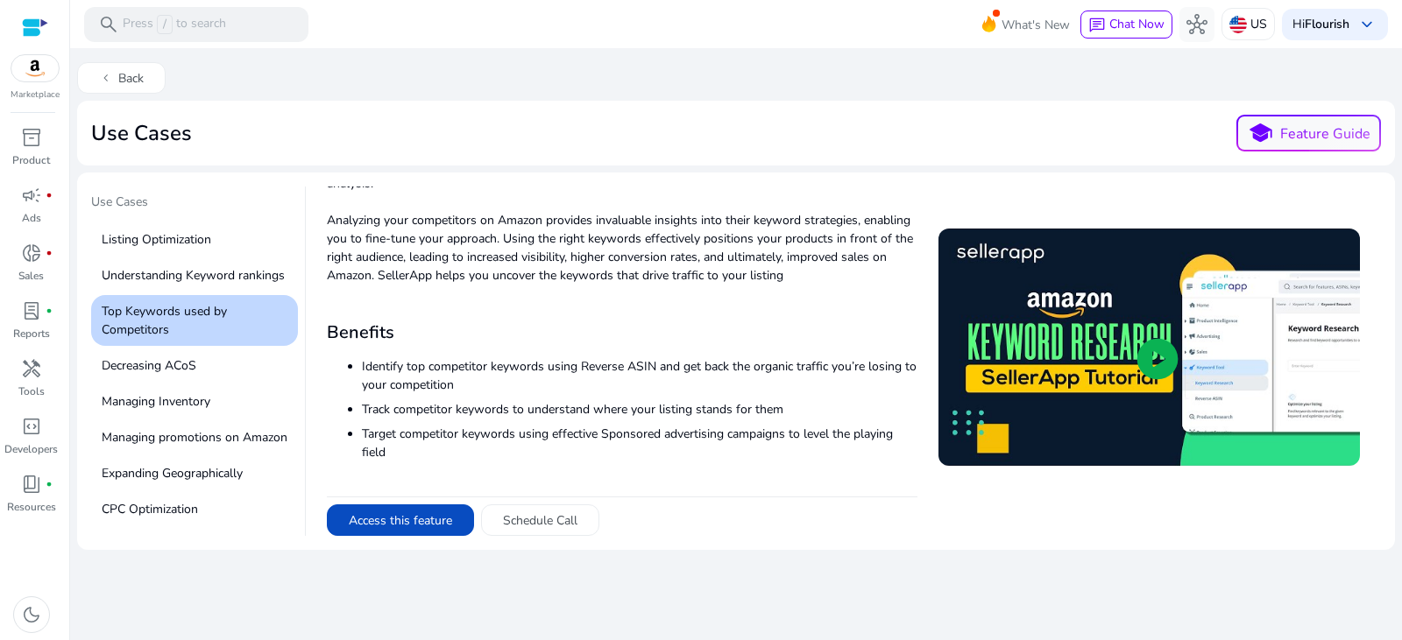
scroll to position [124, 0]
